Goal: Information Seeking & Learning: Learn about a topic

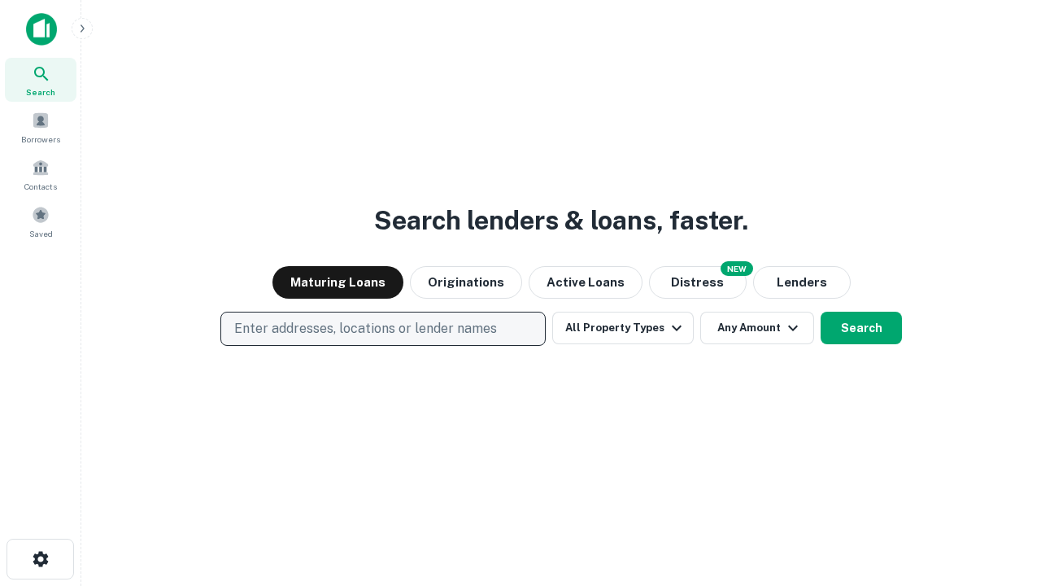
click at [382, 329] on p "Enter addresses, locations or lender names" at bounding box center [365, 329] width 263 height 20
type input "**********"
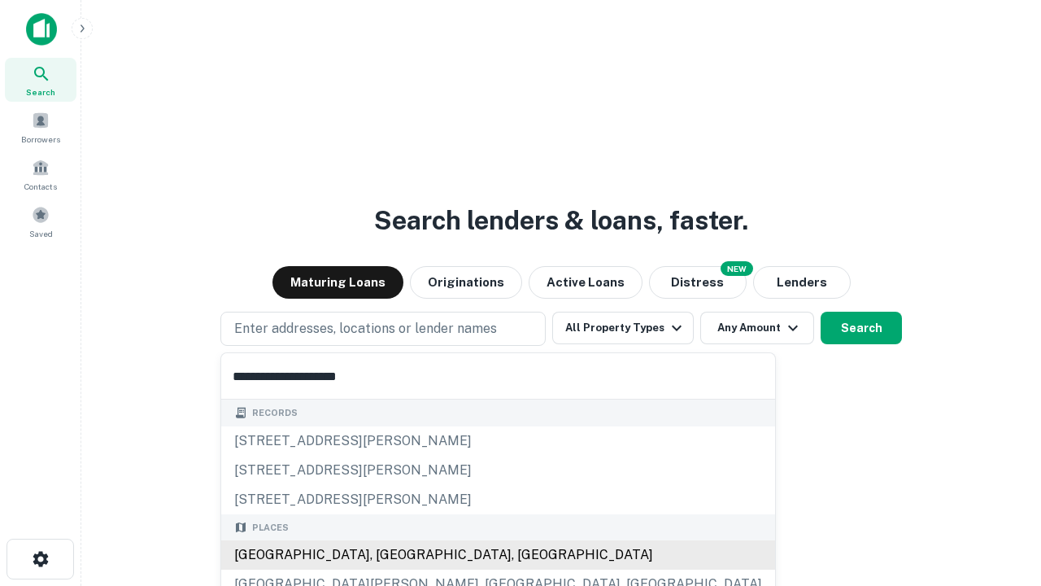
click at [389, 555] on div "[GEOGRAPHIC_DATA], [GEOGRAPHIC_DATA], [GEOGRAPHIC_DATA]" at bounding box center [498, 554] width 554 height 29
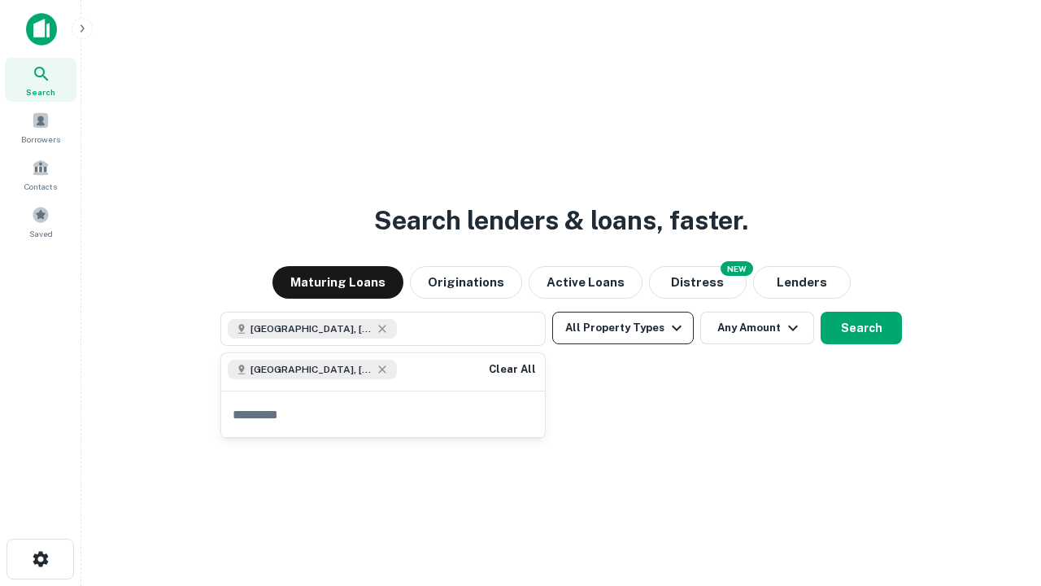
click at [623, 328] on button "All Property Types" at bounding box center [623, 327] width 142 height 33
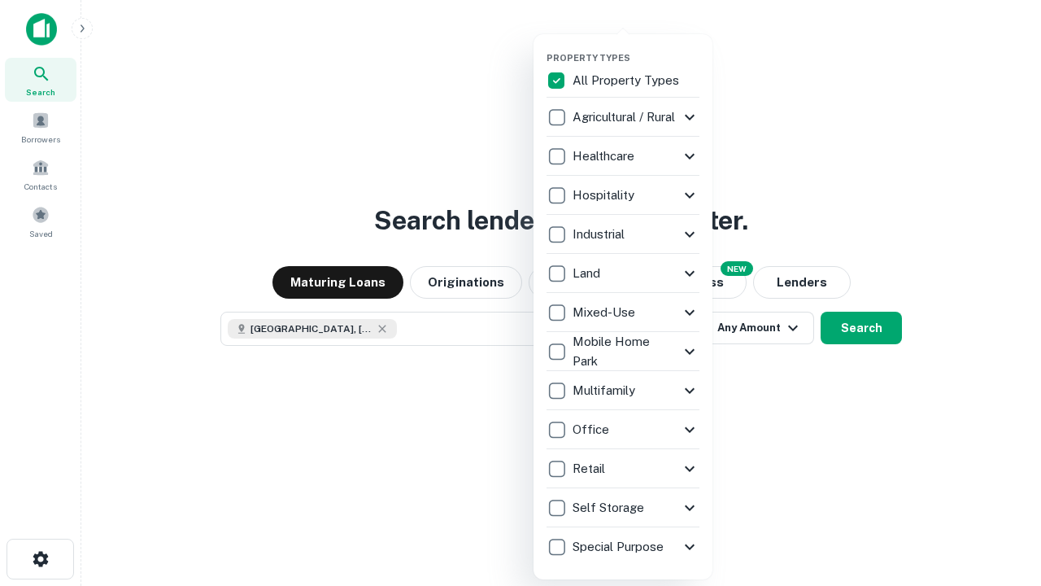
click at [636, 47] on button "button" at bounding box center [636, 47] width 179 height 1
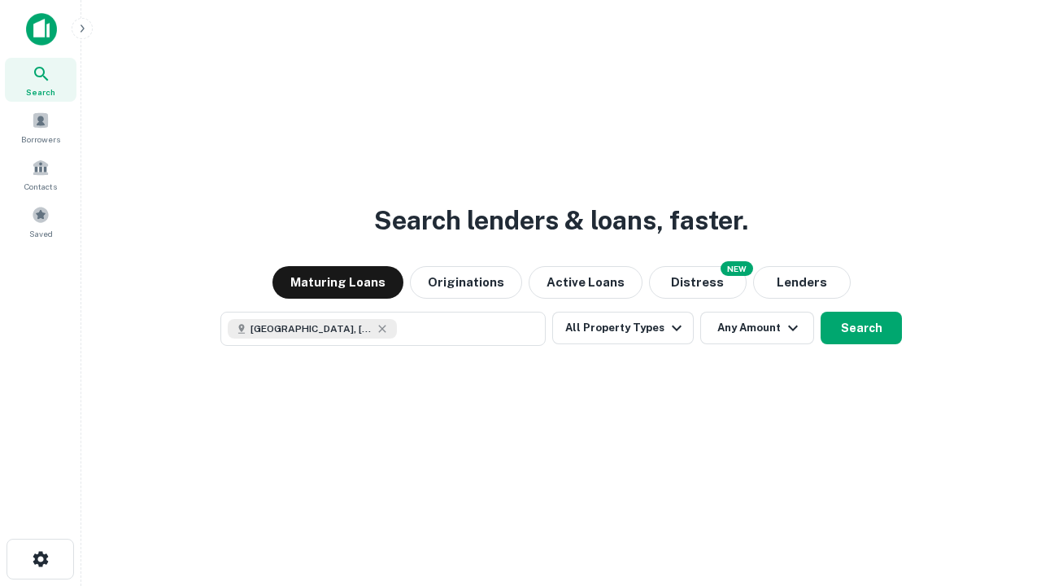
scroll to position [26, 0]
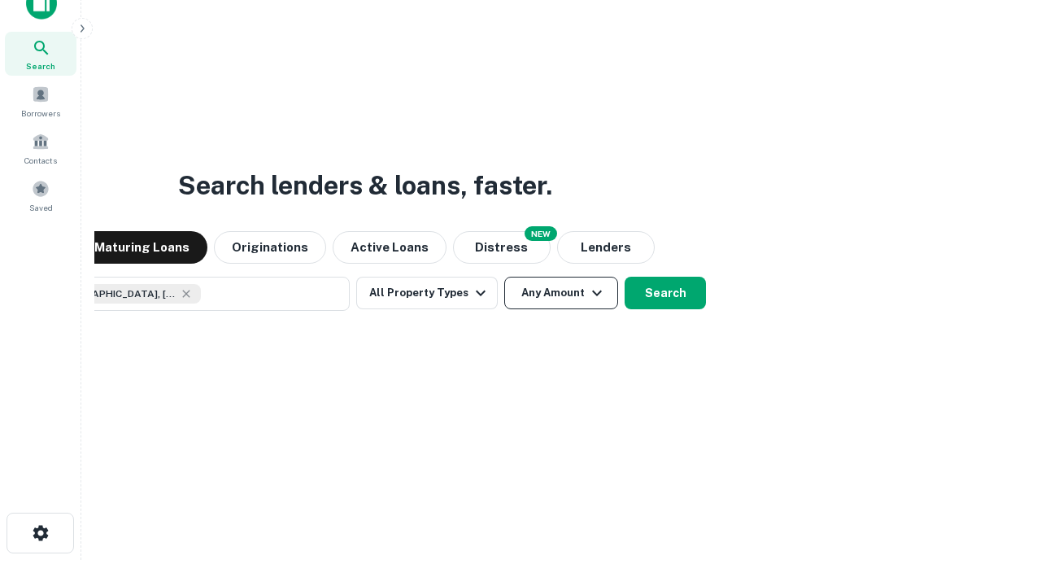
click at [504, 277] on button "Any Amount" at bounding box center [561, 293] width 114 height 33
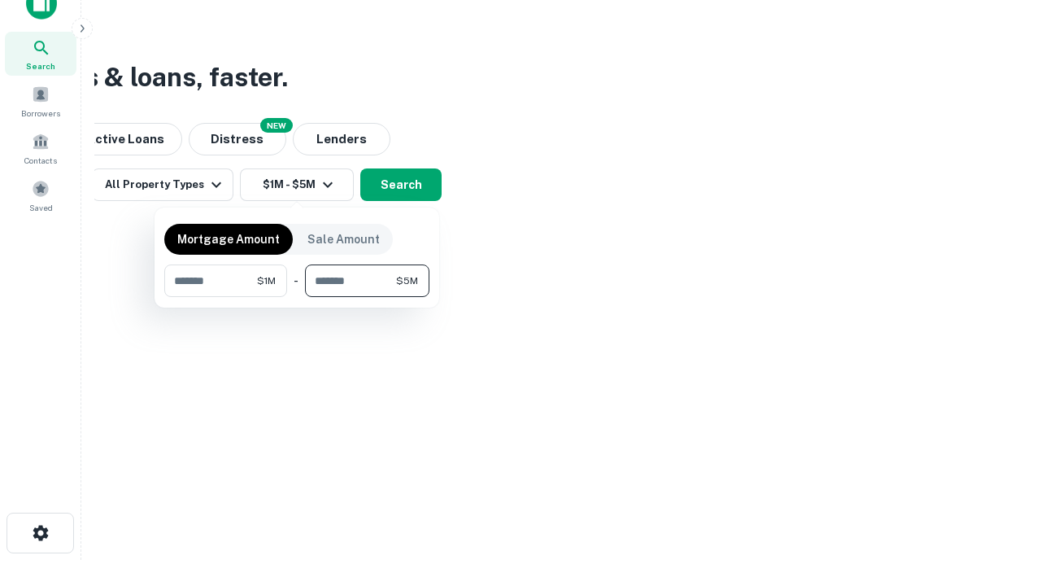
type input "*******"
click at [297, 297] on button "button" at bounding box center [296, 297] width 265 height 1
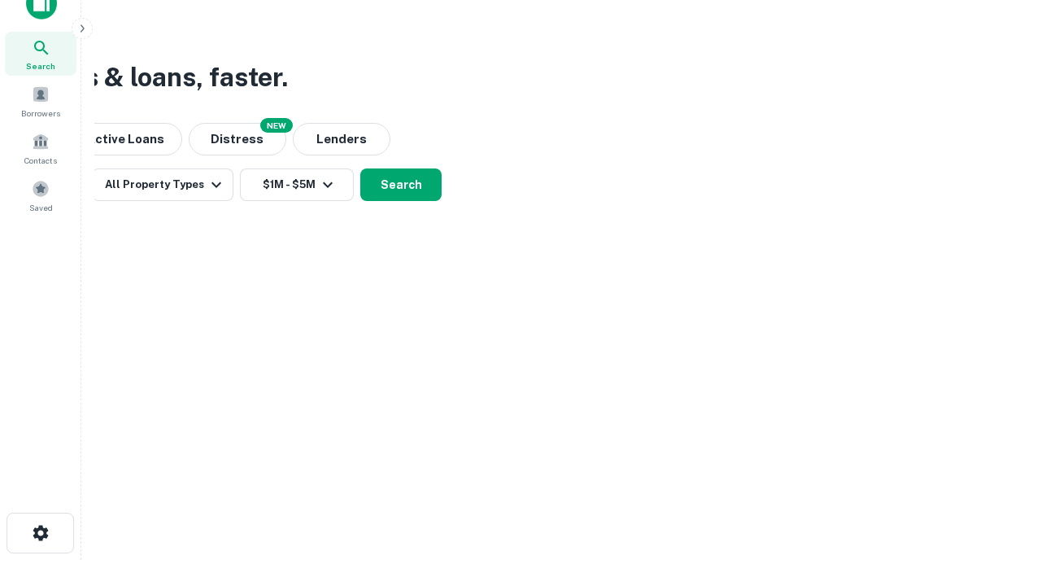
scroll to position [26, 0]
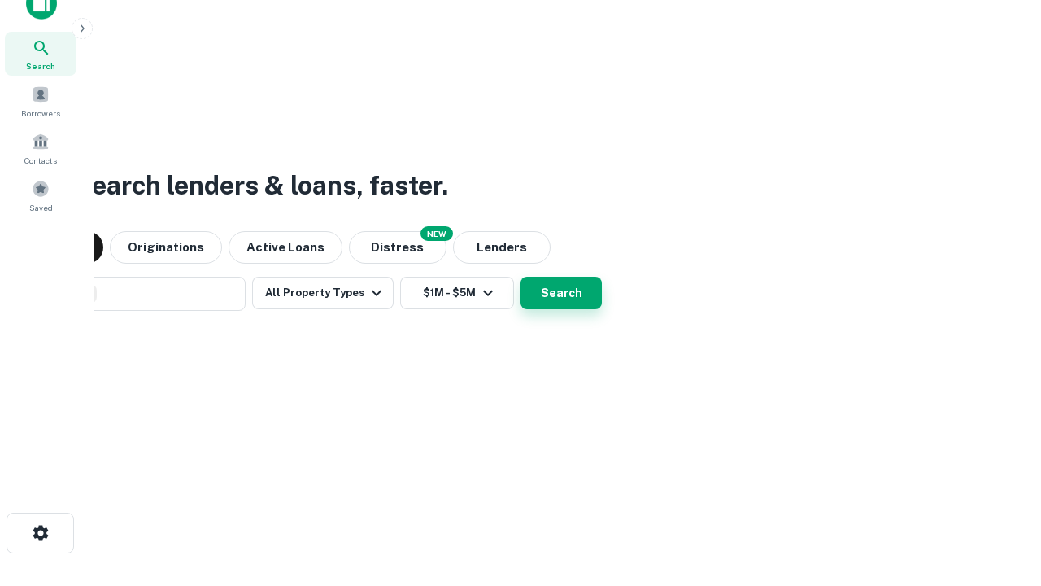
click at [521, 277] on button "Search" at bounding box center [561, 293] width 81 height 33
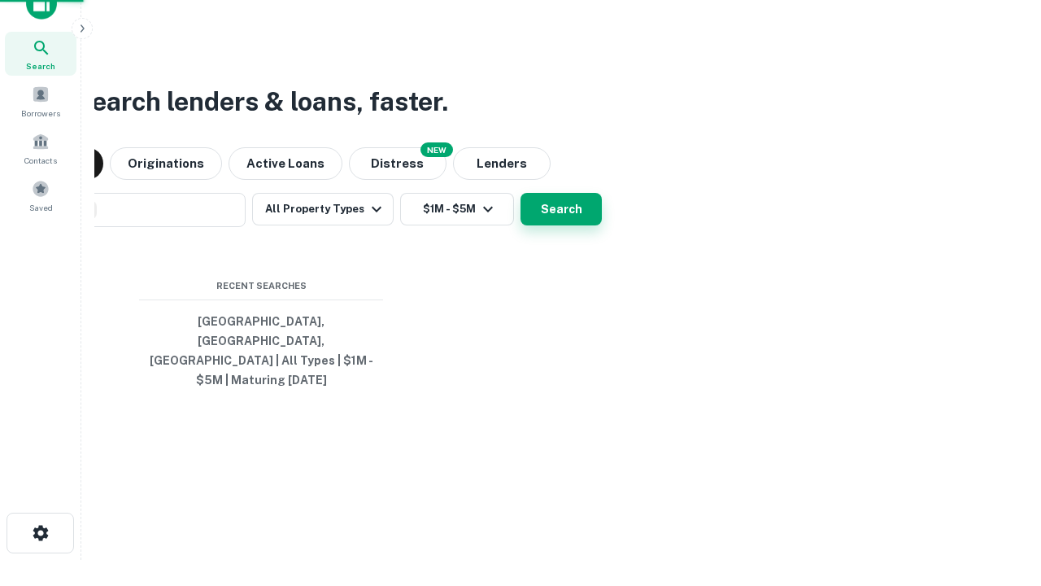
scroll to position [53, 460]
